Goal: Task Accomplishment & Management: Manage account settings

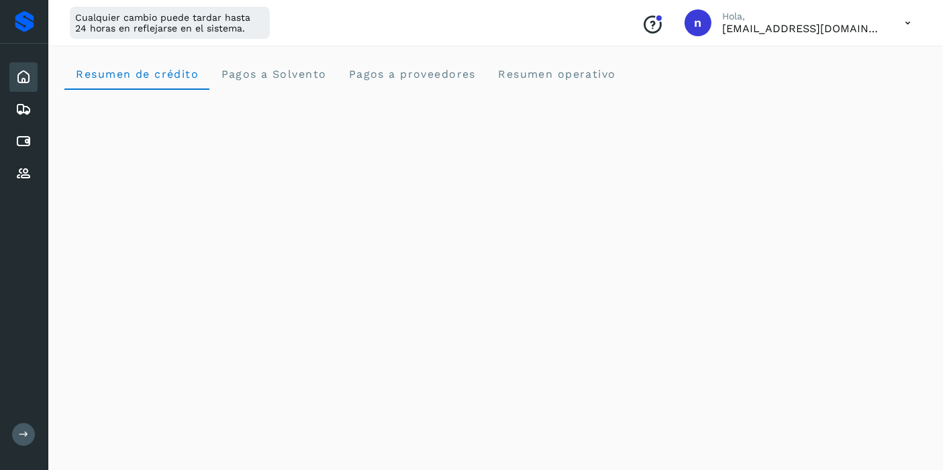
click at [911, 20] on icon at bounding box center [908, 23] width 28 height 28
click at [839, 95] on div "Cerrar sesión" at bounding box center [841, 86] width 160 height 25
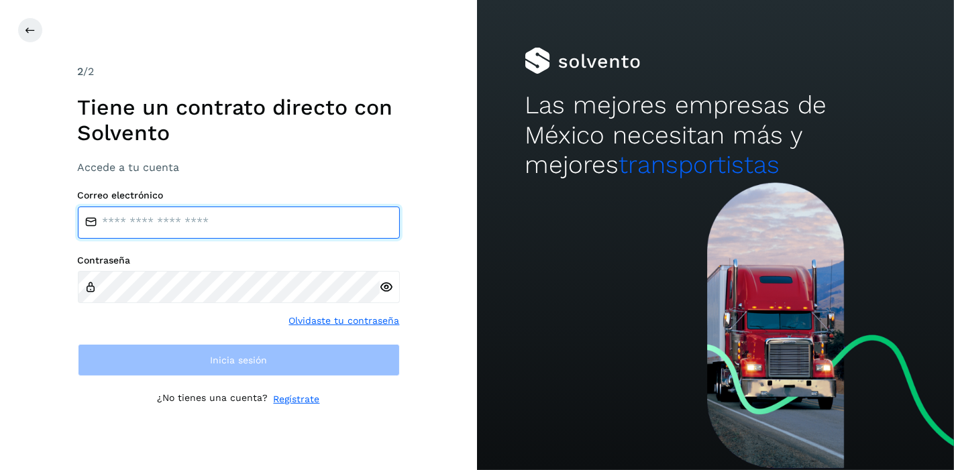
type input "**********"
